Goal: Navigation & Orientation: Find specific page/section

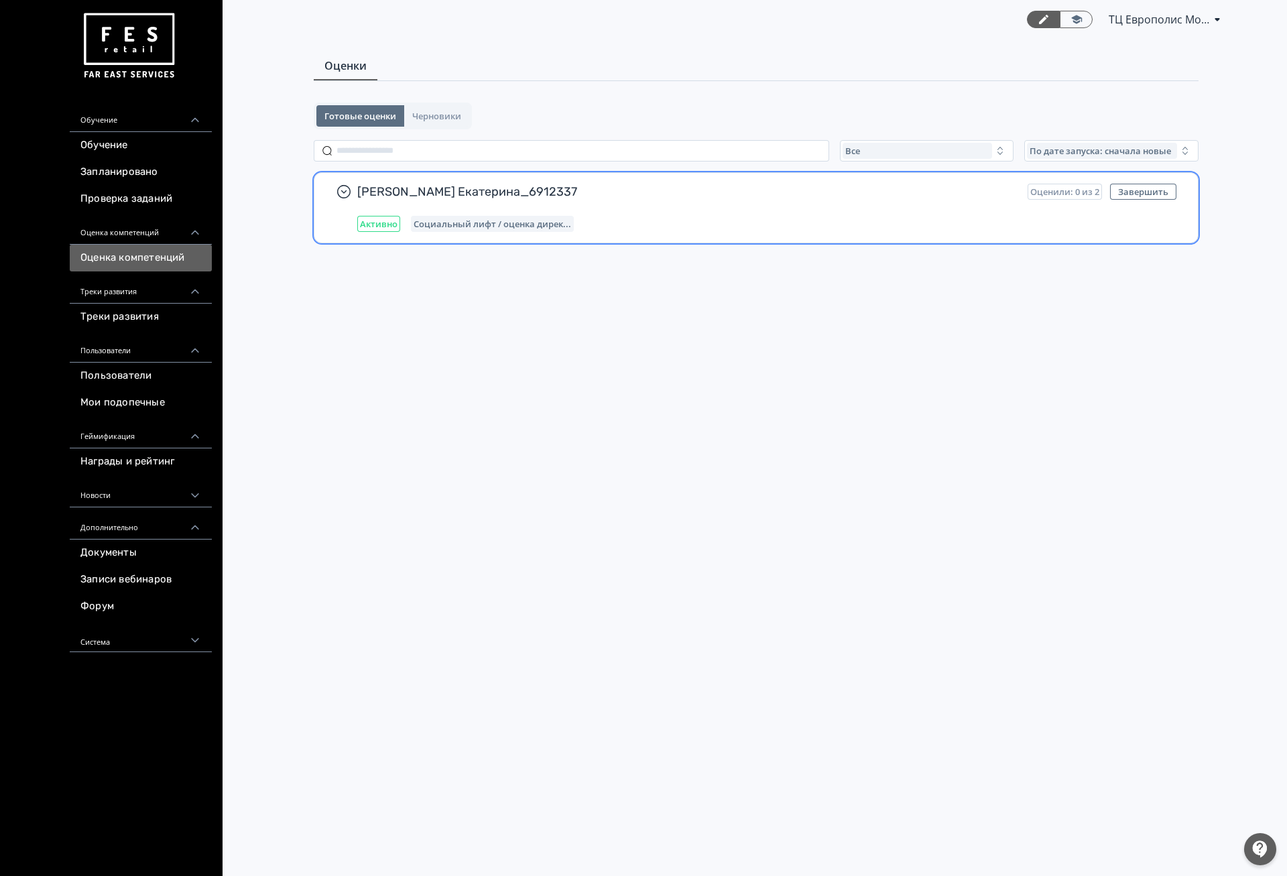
click at [587, 206] on div "[PERSON_NAME] Екатерина_6912337 Оценили: 0 из 2 Завершить Активно Социальный ли…" at bounding box center [766, 208] width 819 height 48
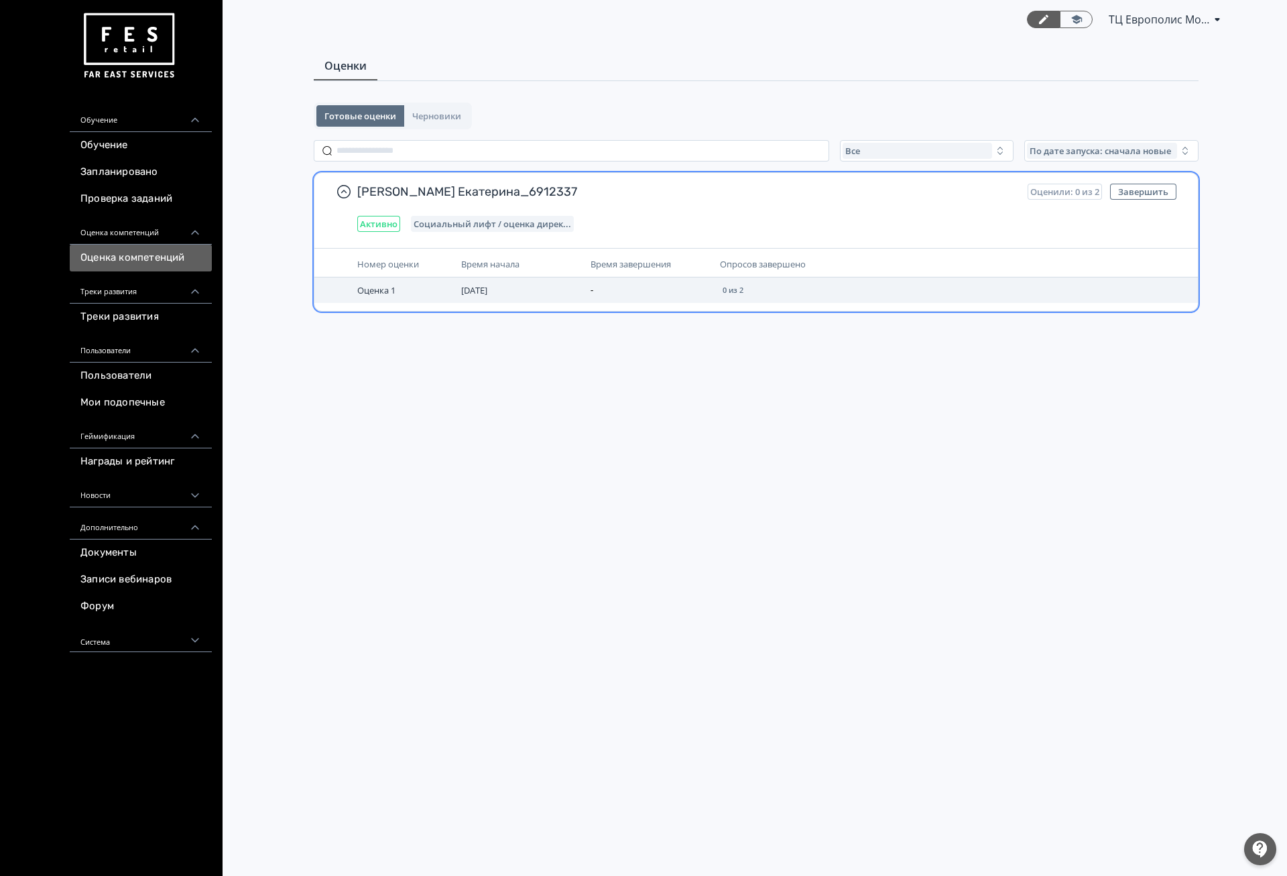
click at [557, 293] on td "[DATE]" at bounding box center [520, 289] width 129 height 25
click at [568, 289] on td "[DATE]" at bounding box center [520, 289] width 129 height 25
drag, startPoint x: 758, startPoint y: 247, endPoint x: 775, endPoint y: 257, distance: 20.1
click at [762, 249] on div "[PERSON_NAME] Екатерина_6912337 Оценили: 0 из 2 Завершить Активно Социальный ли…" at bounding box center [756, 241] width 885 height 139
click at [776, 257] on div "Опросов завершено" at bounding box center [865, 264] width 291 height 15
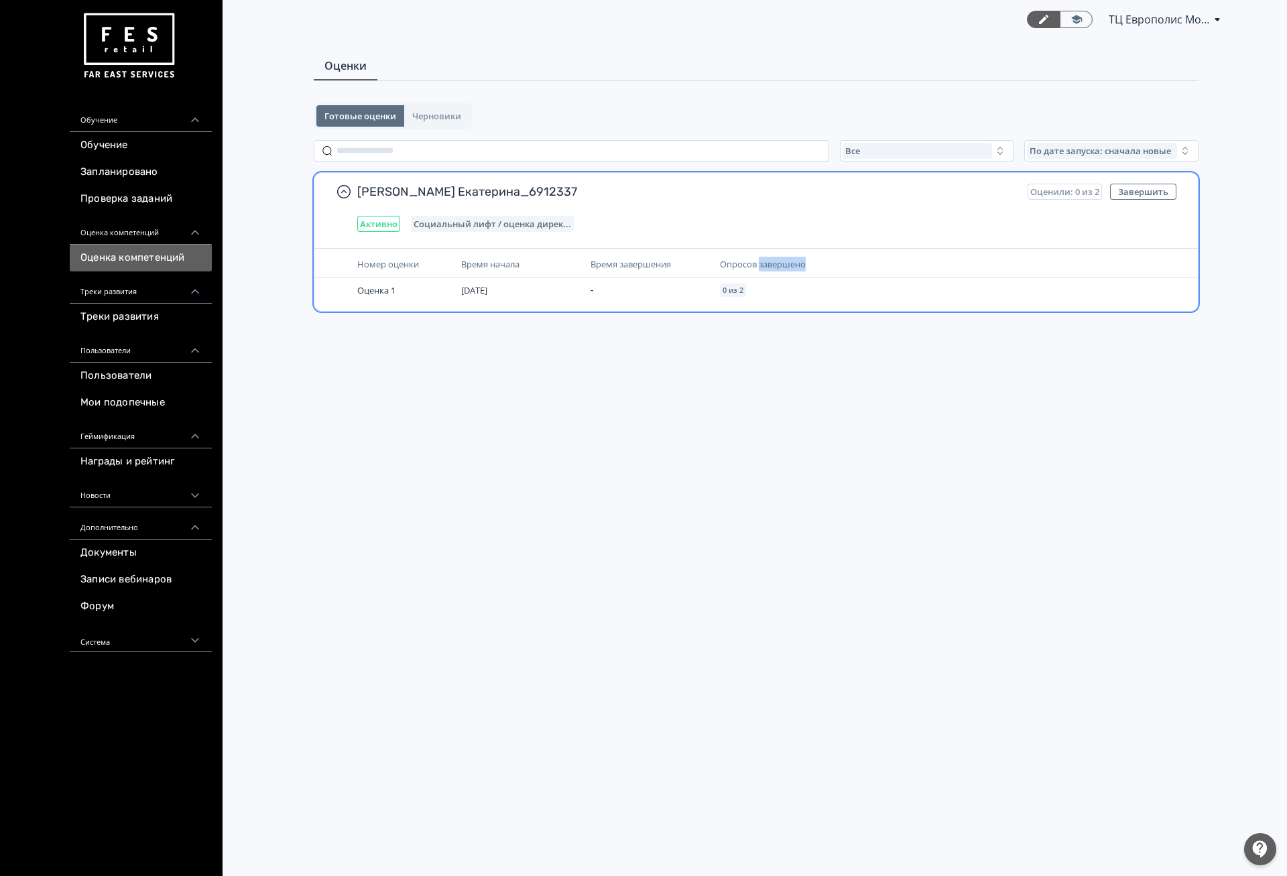
click at [776, 259] on div "Опросов завершено" at bounding box center [865, 264] width 291 height 15
click at [776, 270] on span "Опросов завершено" at bounding box center [763, 264] width 86 height 12
click at [778, 289] on td "0 из 2" at bounding box center [865, 289] width 302 height 25
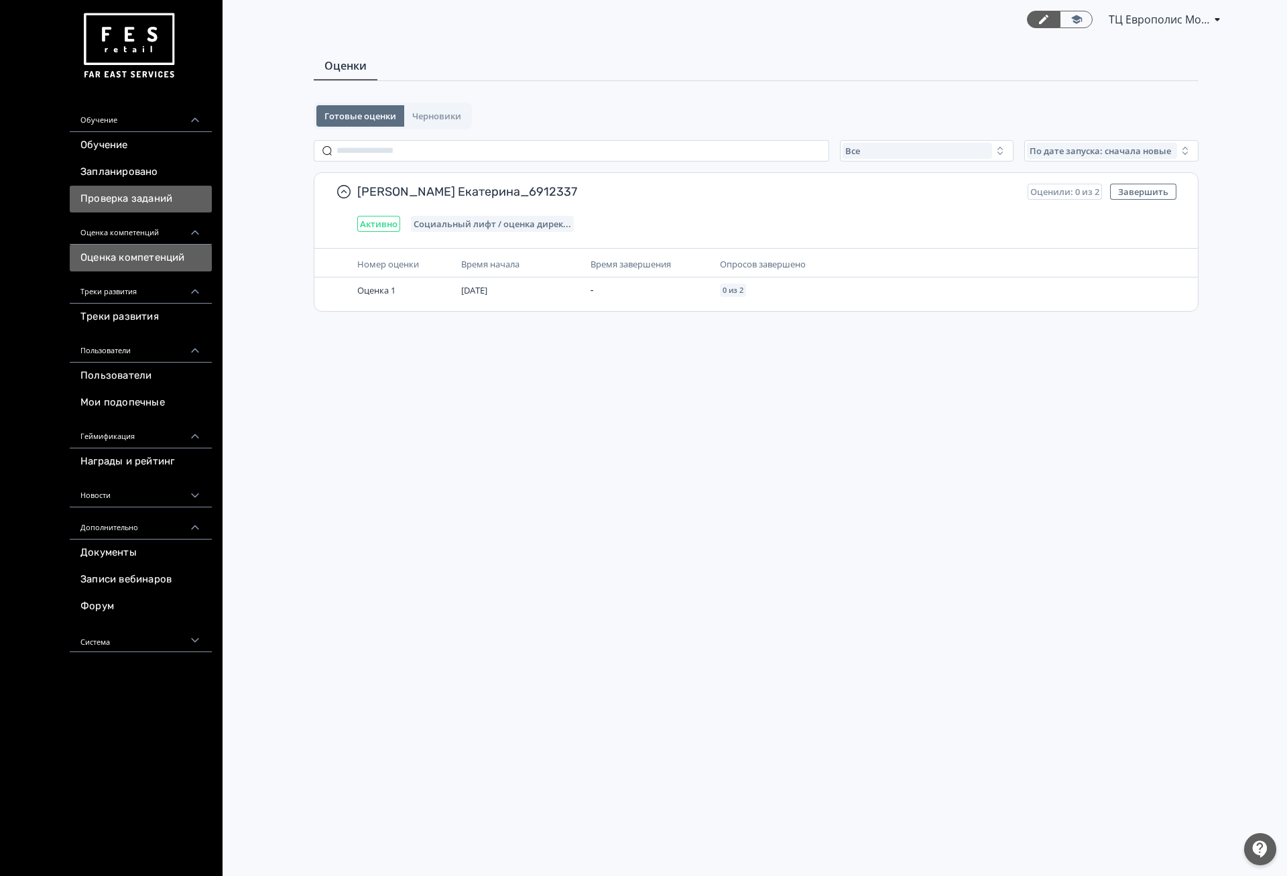
click at [105, 191] on link "Проверка заданий" at bounding box center [141, 199] width 142 height 27
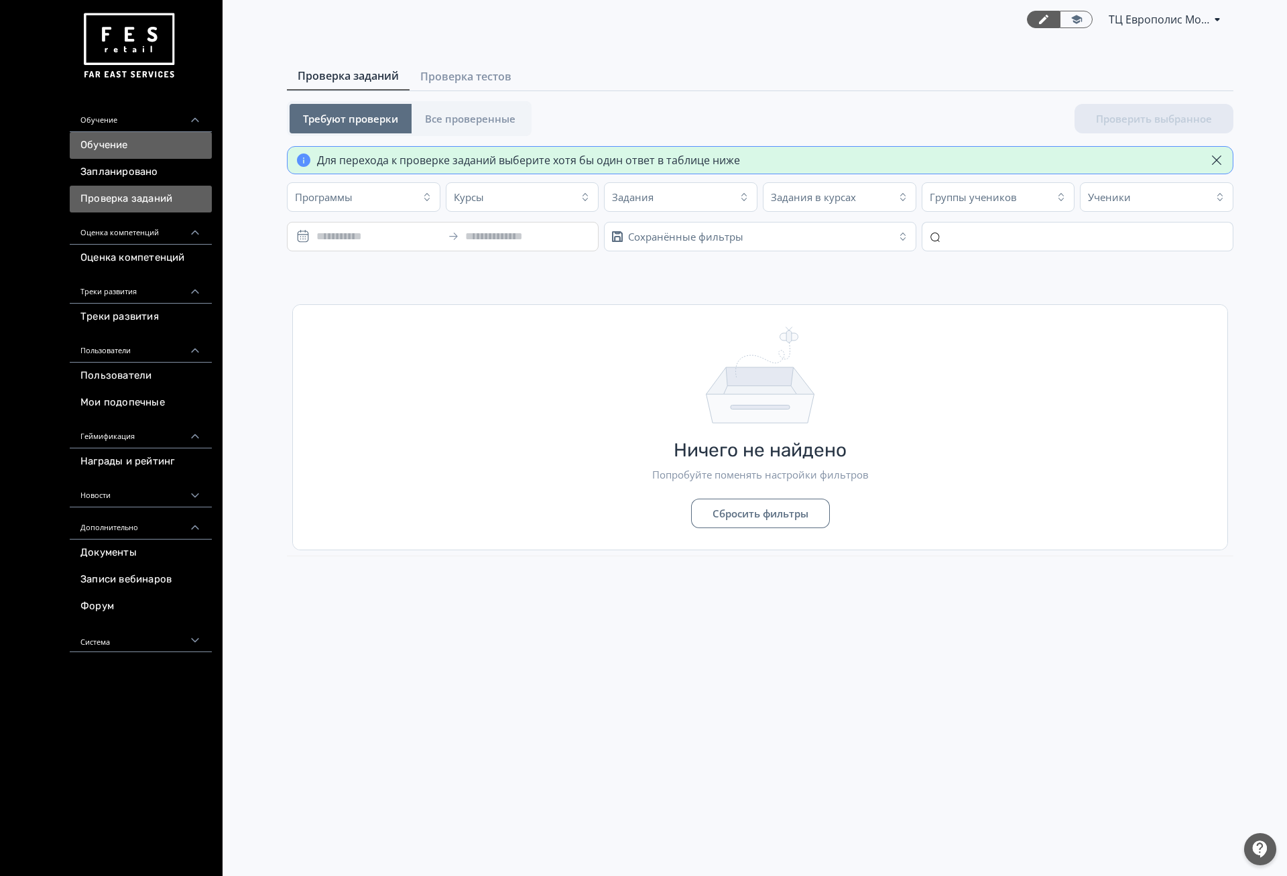
click at [131, 151] on link "Обучение" at bounding box center [141, 145] width 142 height 27
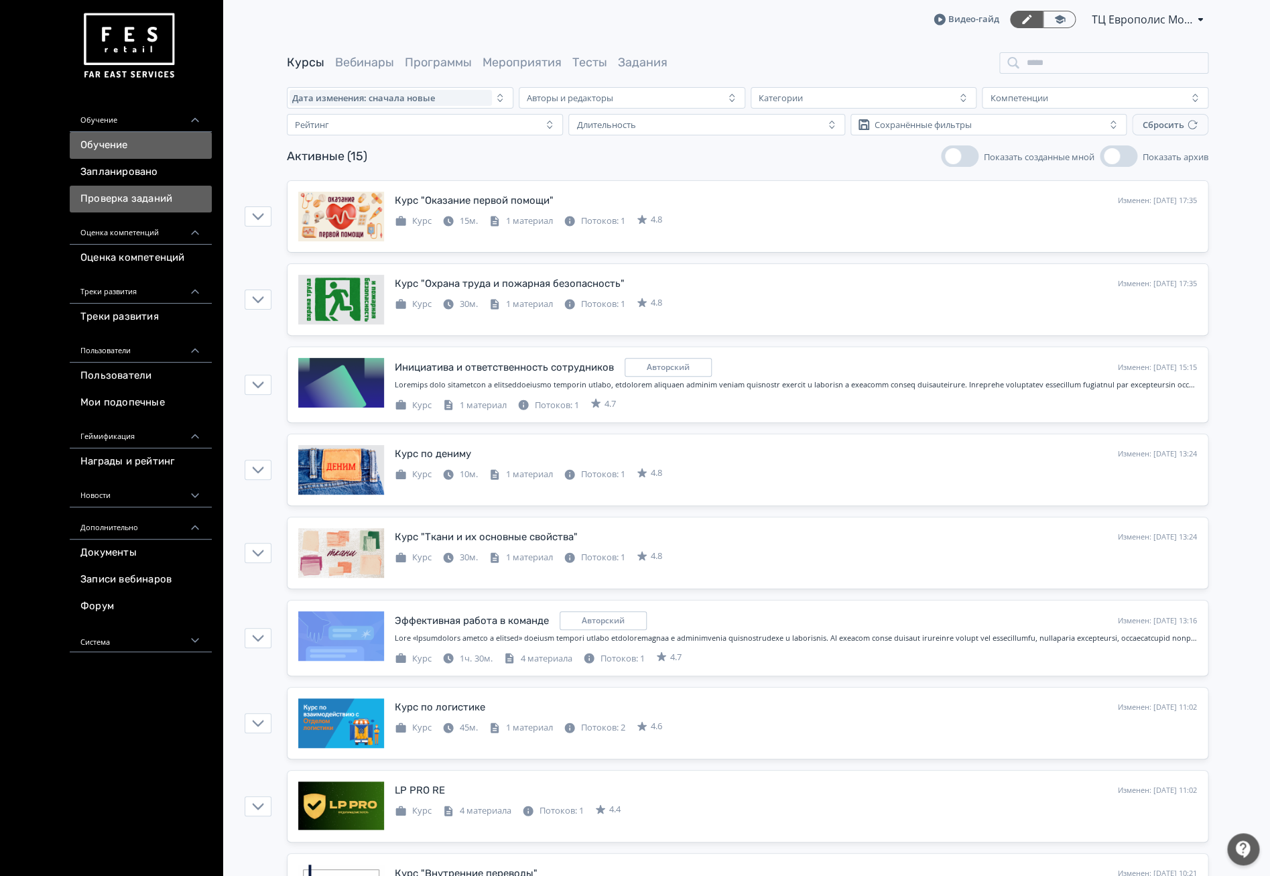
click at [154, 192] on link "Проверка заданий" at bounding box center [141, 199] width 142 height 27
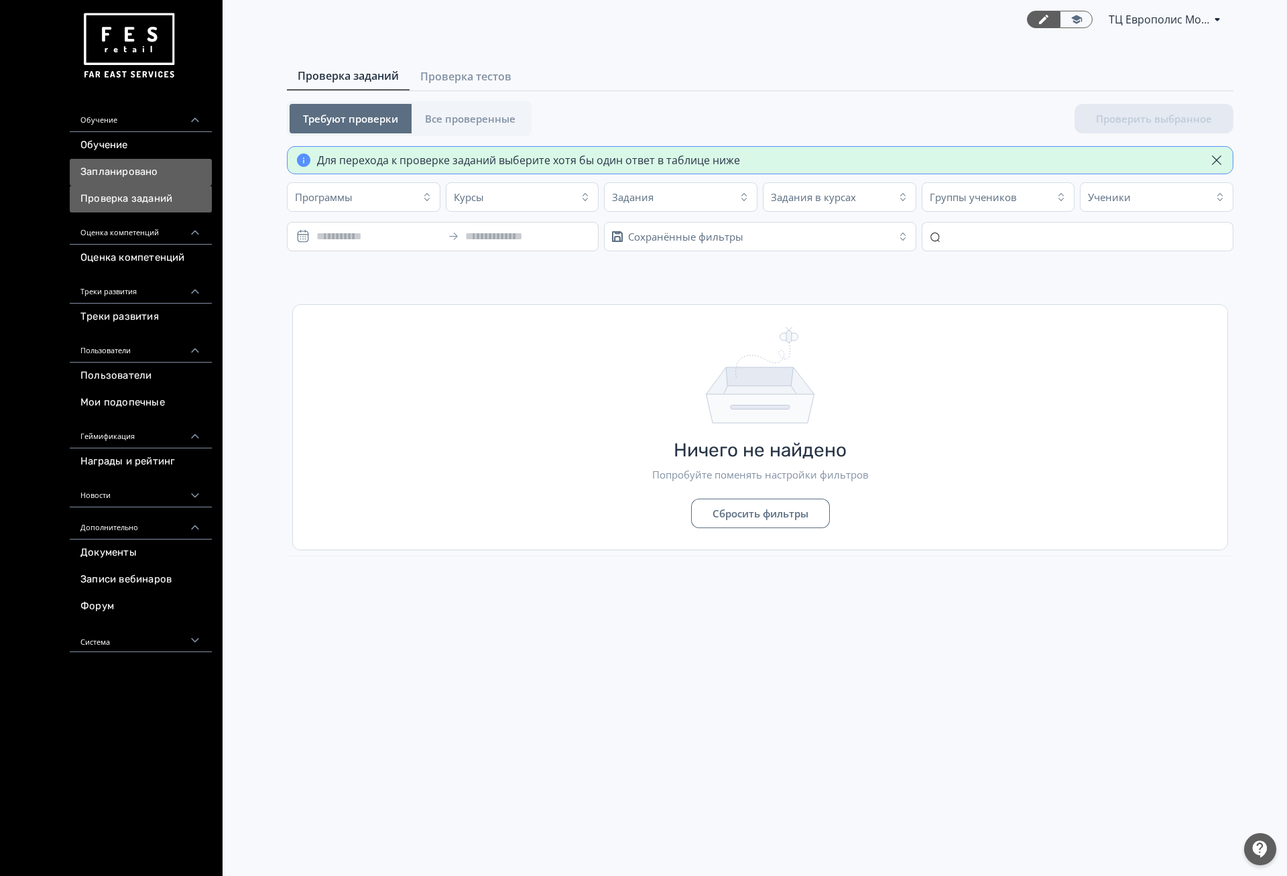
click at [146, 174] on link "Запланировано" at bounding box center [141, 172] width 142 height 27
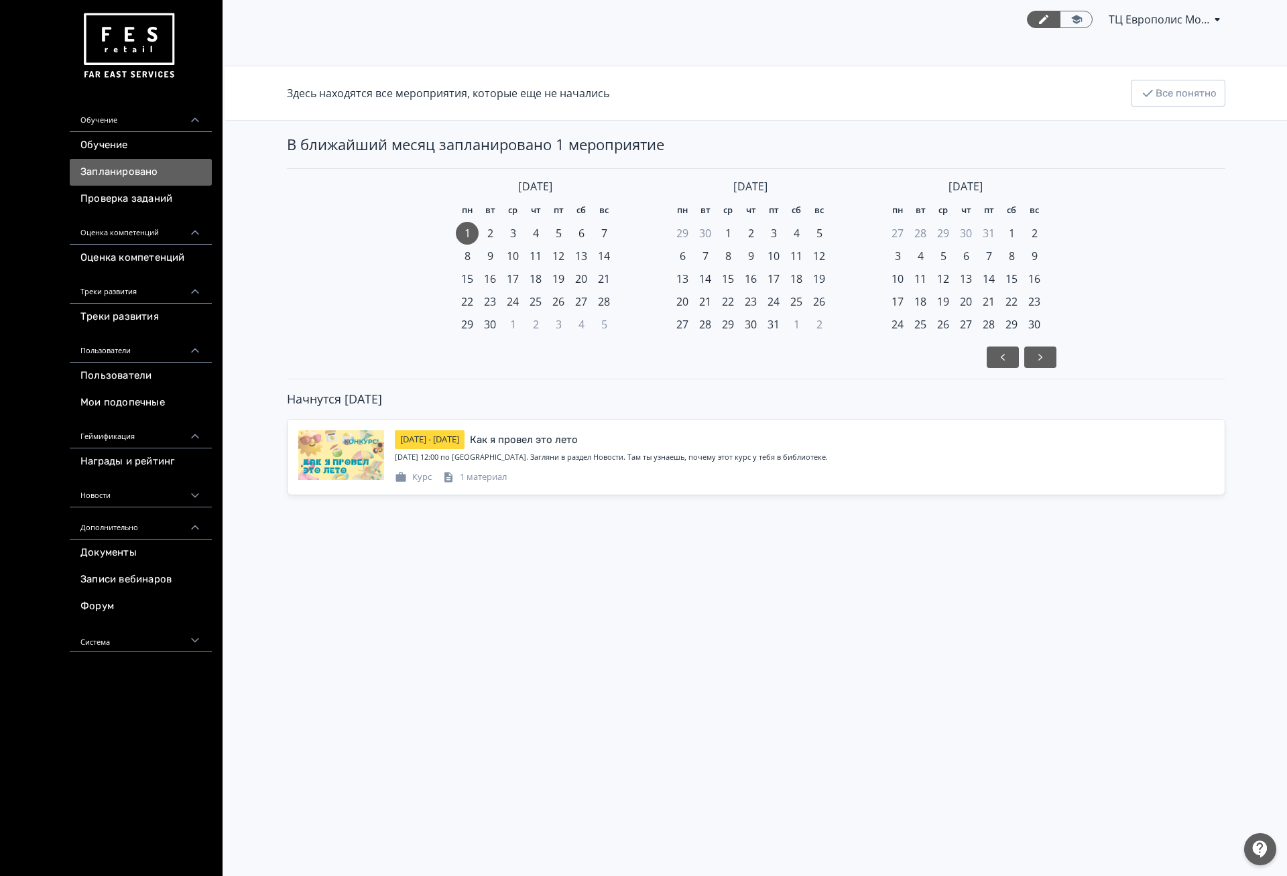
click at [486, 235] on div "2" at bounding box center [489, 233] width 23 height 23
click at [495, 233] on div "2" at bounding box center [489, 233] width 23 height 23
click at [779, 314] on div "29 30 1 2 3 4 5 6 7 8 9 10 11 12 13 14 15 16 17 18 19 20 21 22 23 24 25 26 27 2…" at bounding box center [750, 279] width 159 height 114
click at [500, 325] on div "30" at bounding box center [489, 324] width 23 height 23
click at [591, 316] on div "1 2 3 4 5 6 7 8 9 10 11 12 13 14 15 16 17 18 19 20 21 22 23 24 25 26 27 28 29 3…" at bounding box center [535, 279] width 159 height 114
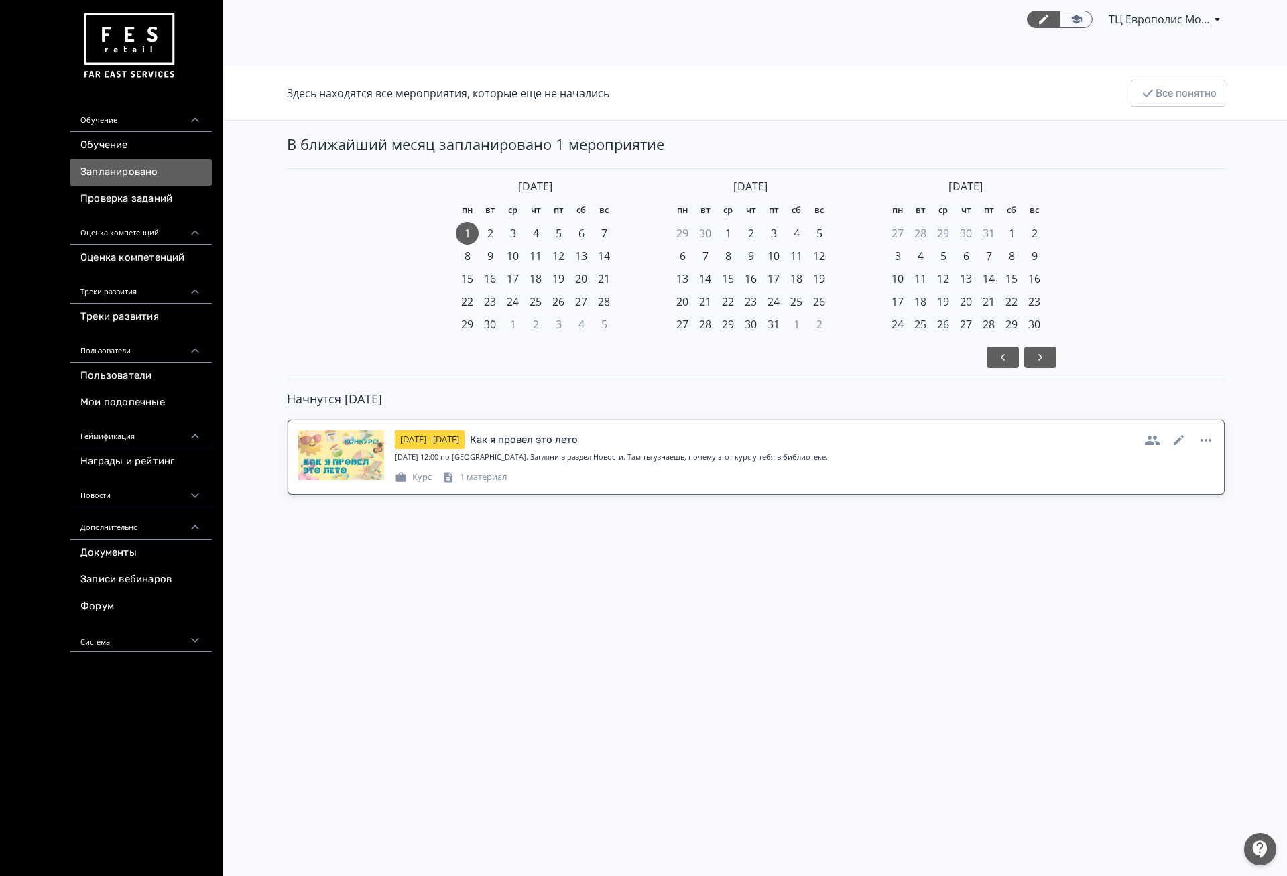
click at [593, 440] on div "[DATE] - [DATE] Как я провел это лето" at bounding box center [804, 439] width 819 height 19
click at [537, 259] on span "11" at bounding box center [535, 256] width 12 height 16
click at [169, 141] on link "Обучение" at bounding box center [141, 145] width 142 height 27
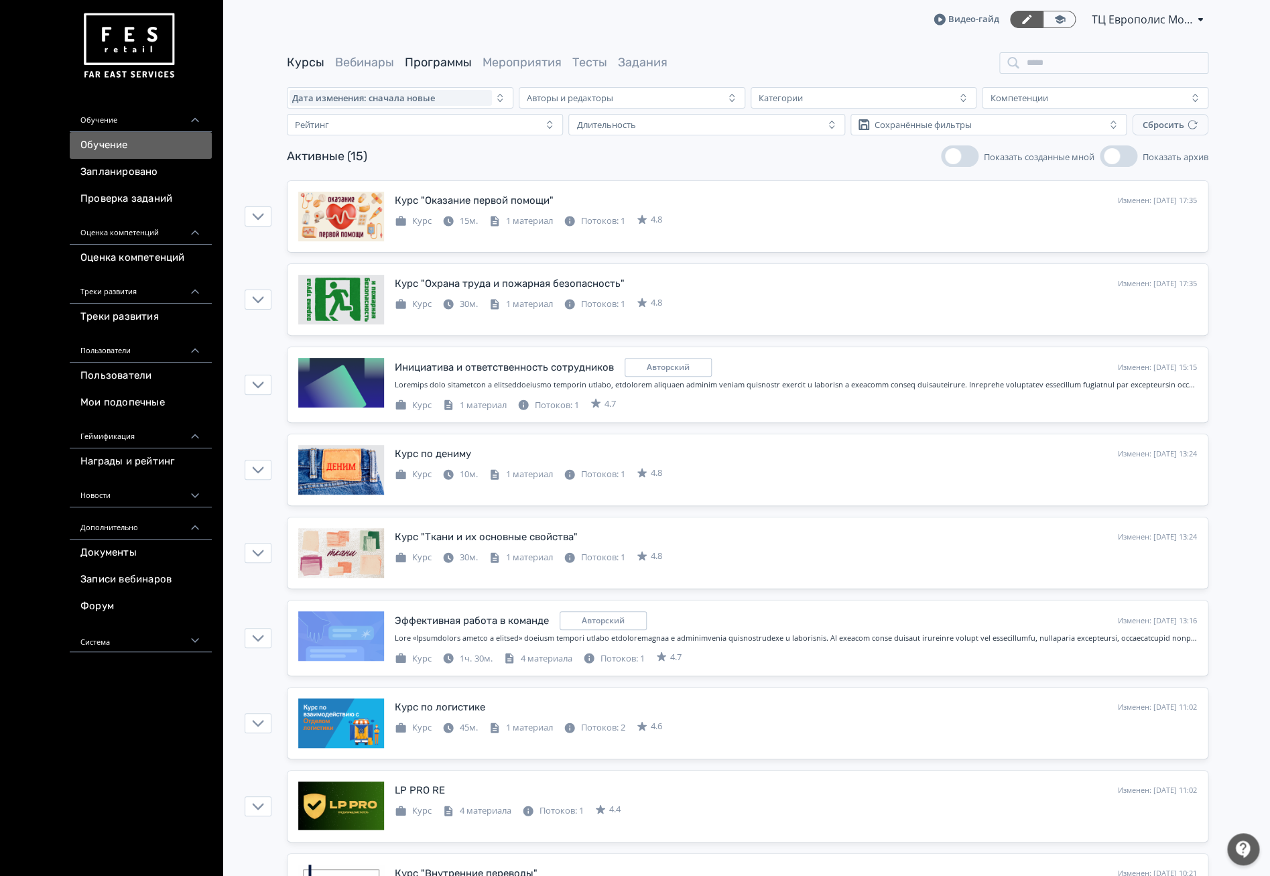
click at [454, 66] on link "Программы" at bounding box center [438, 62] width 67 height 15
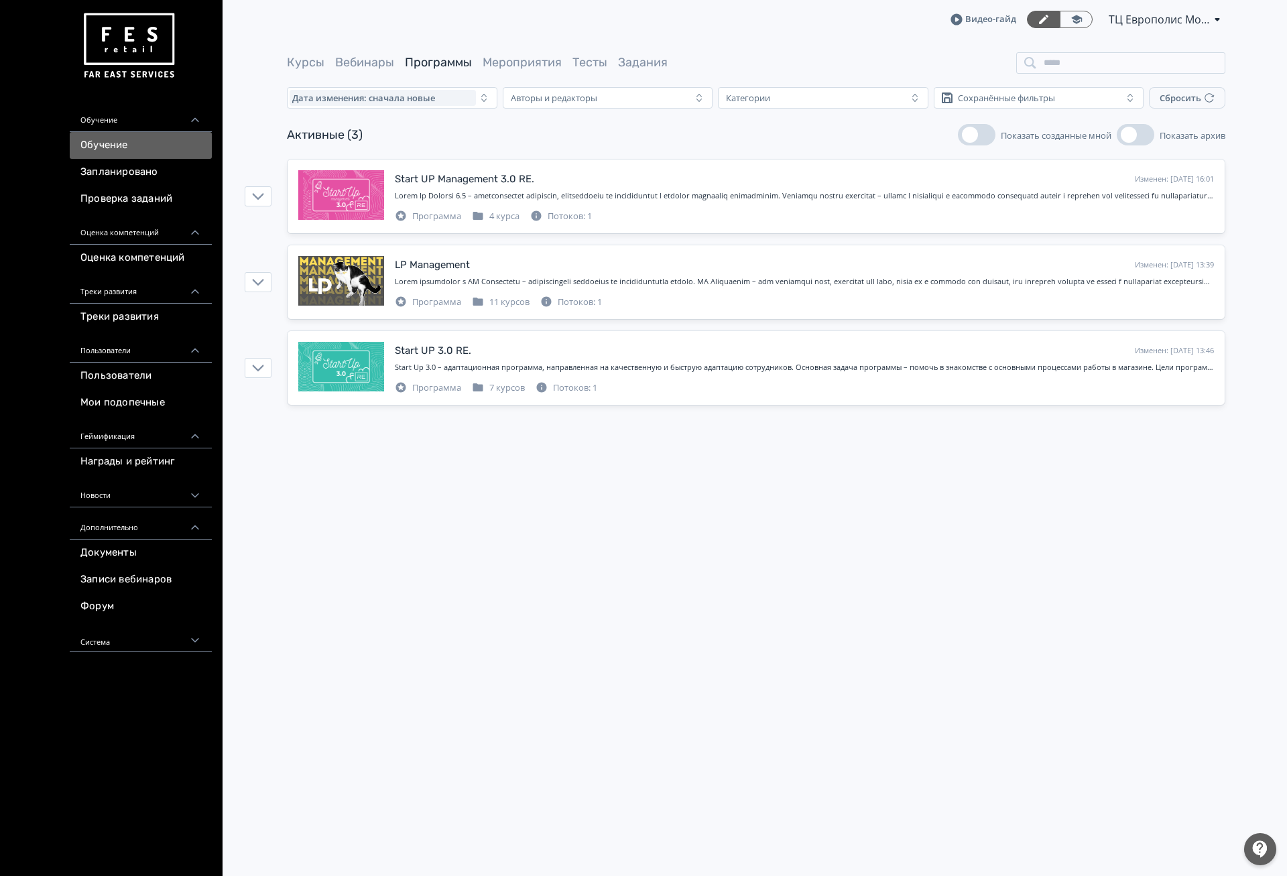
click at [563, 60] on div "Курсы Вебинары Программы Мероприятия Тесты Задания" at bounding box center [477, 62] width 381 height 17
click at [568, 64] on div "Курсы Вебинары Программы Мероприятия Тесты Задания" at bounding box center [477, 62] width 381 height 17
click at [590, 62] on link "Тесты" at bounding box center [589, 62] width 35 height 15
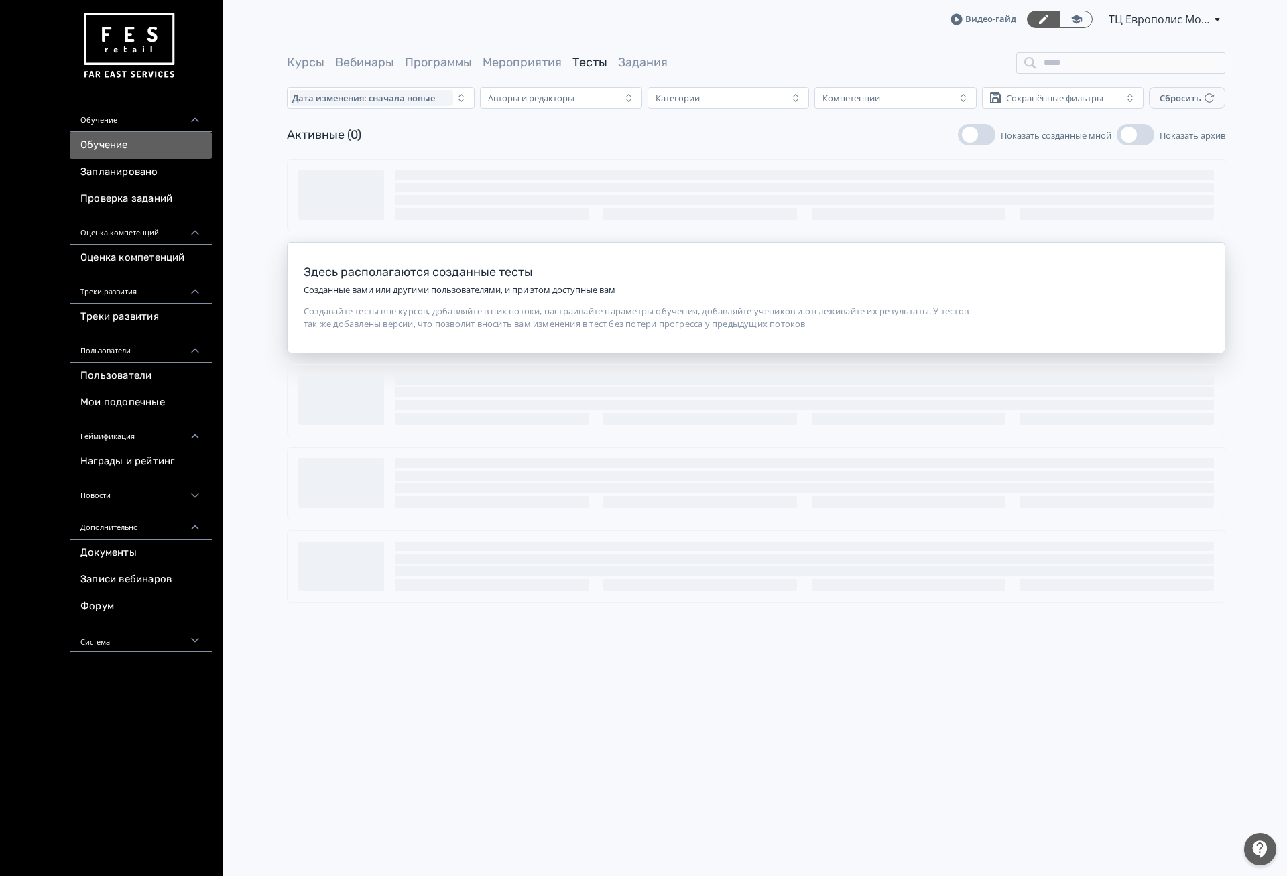
drag, startPoint x: 527, startPoint y: 64, endPoint x: 609, endPoint y: 50, distance: 83.5
click at [529, 64] on link "Мероприятия" at bounding box center [521, 62] width 79 height 15
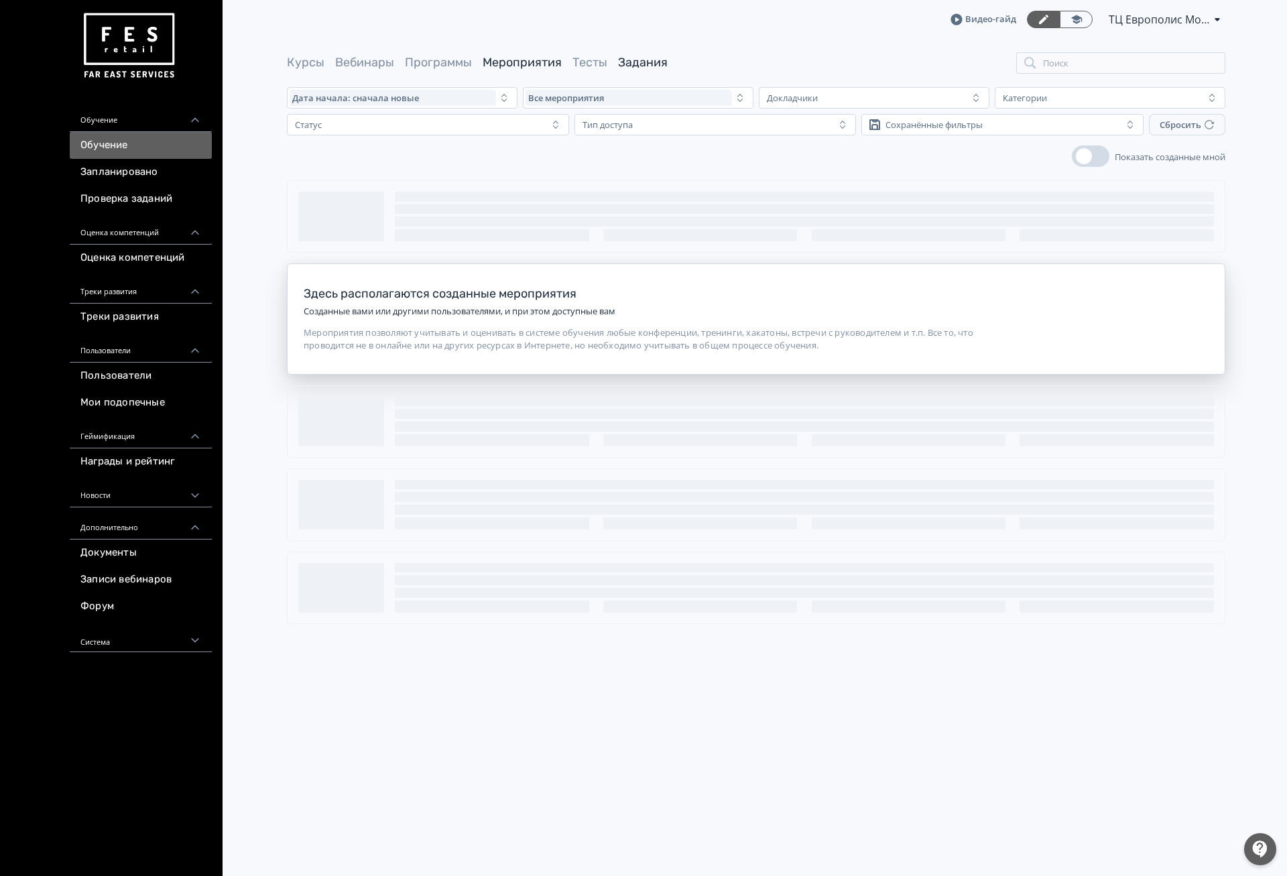
click at [655, 62] on link "Задания" at bounding box center [643, 62] width 50 height 15
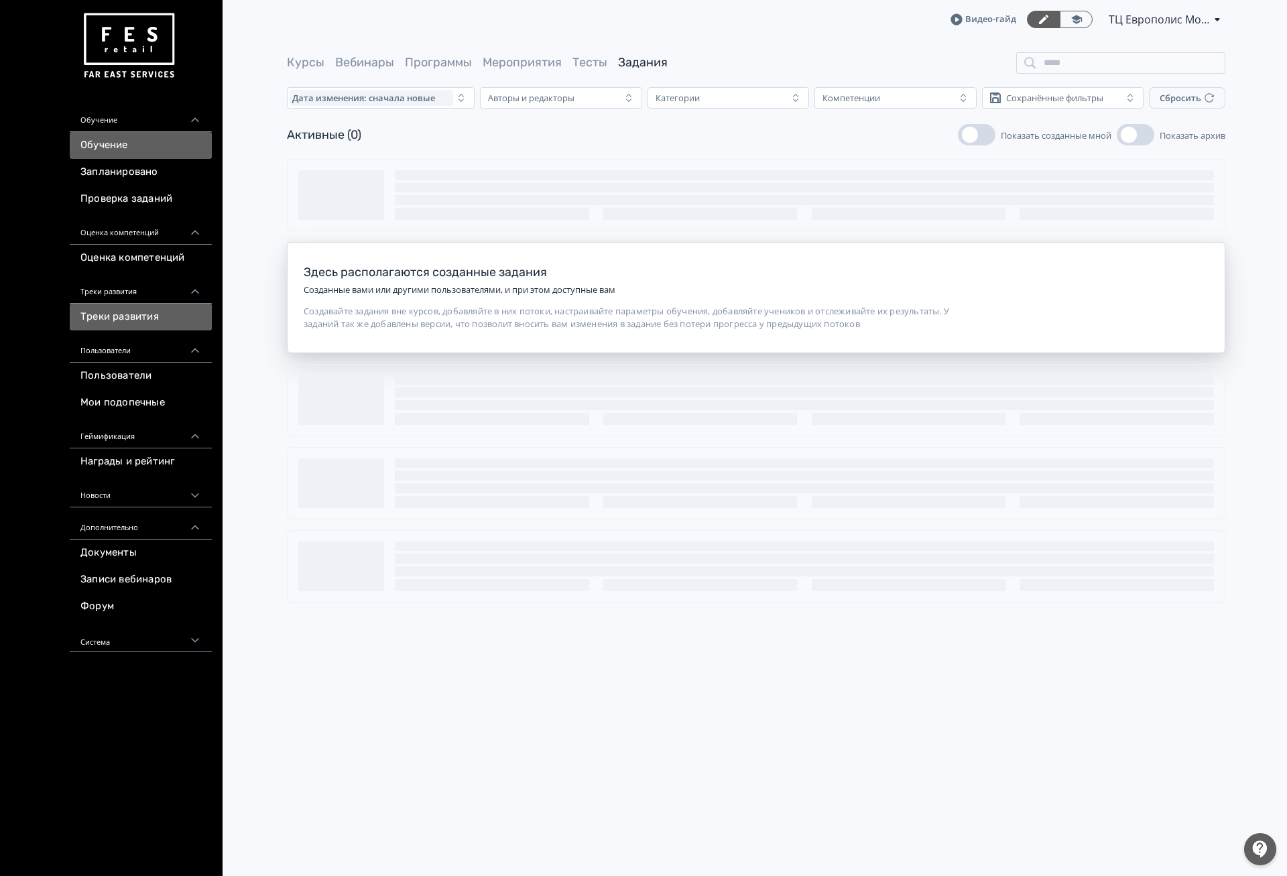
click at [107, 328] on link "Треки развития" at bounding box center [141, 317] width 142 height 27
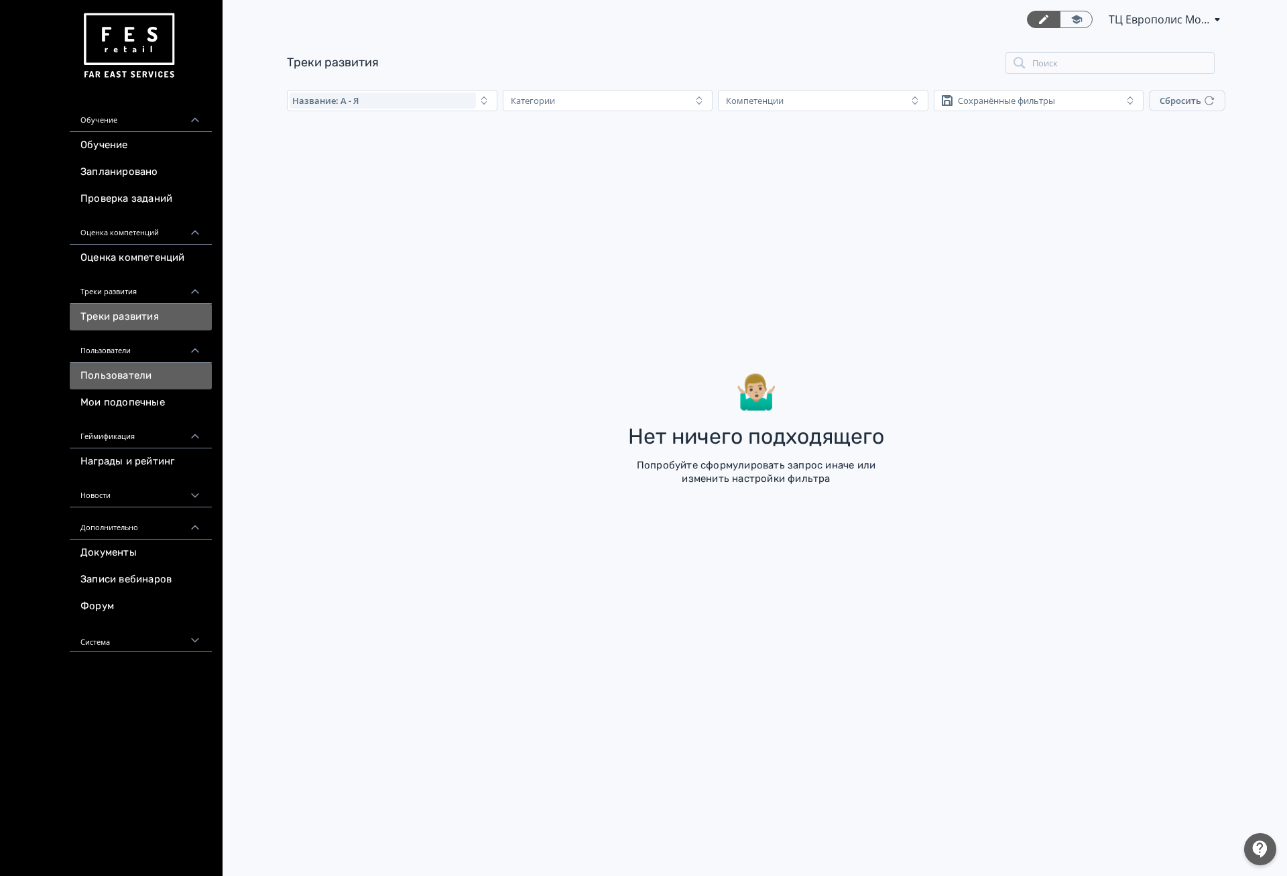
click at [124, 379] on link "Пользователи" at bounding box center [141, 376] width 142 height 27
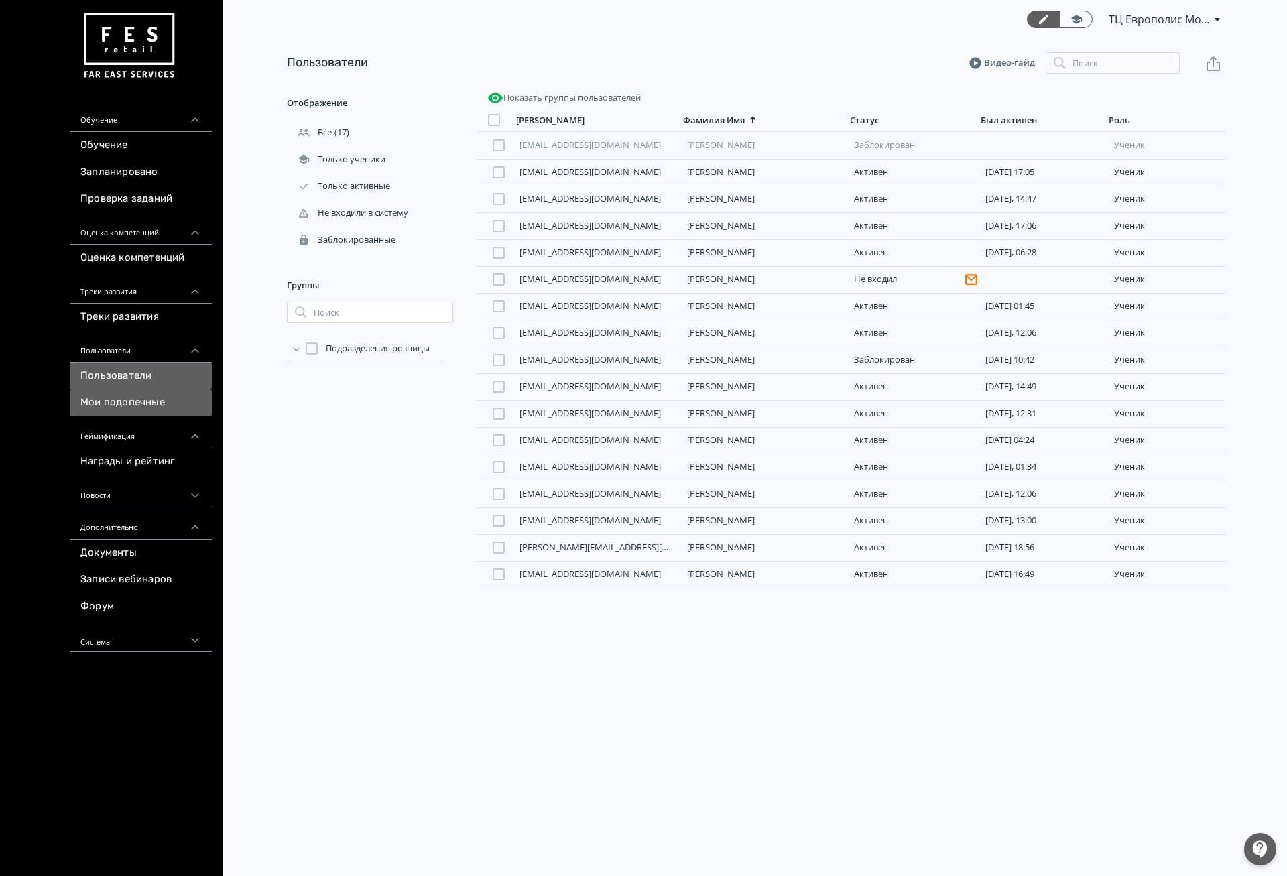
click at [137, 416] on link "Мои подопечные" at bounding box center [141, 402] width 142 height 27
